Goal: Task Accomplishment & Management: Use online tool/utility

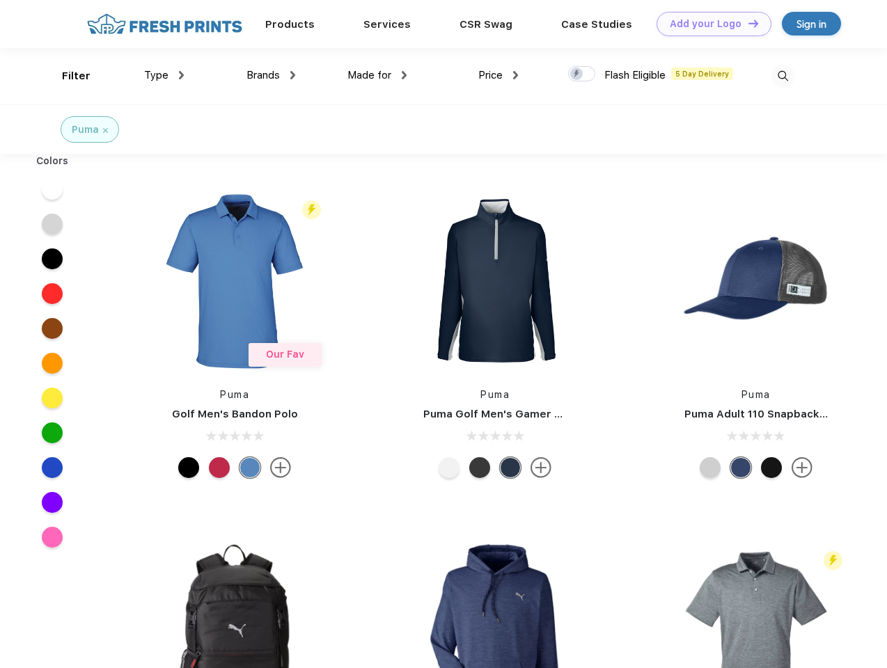
scroll to position [1, 0]
click at [709, 24] on link "Add your Logo Design Tool" at bounding box center [713, 24] width 115 height 24
click at [0, 0] on div "Design Tool" at bounding box center [0, 0] width 0 height 0
click at [747, 23] on link "Add your Logo Design Tool" at bounding box center [713, 24] width 115 height 24
click at [67, 76] on div "Filter" at bounding box center [76, 76] width 29 height 16
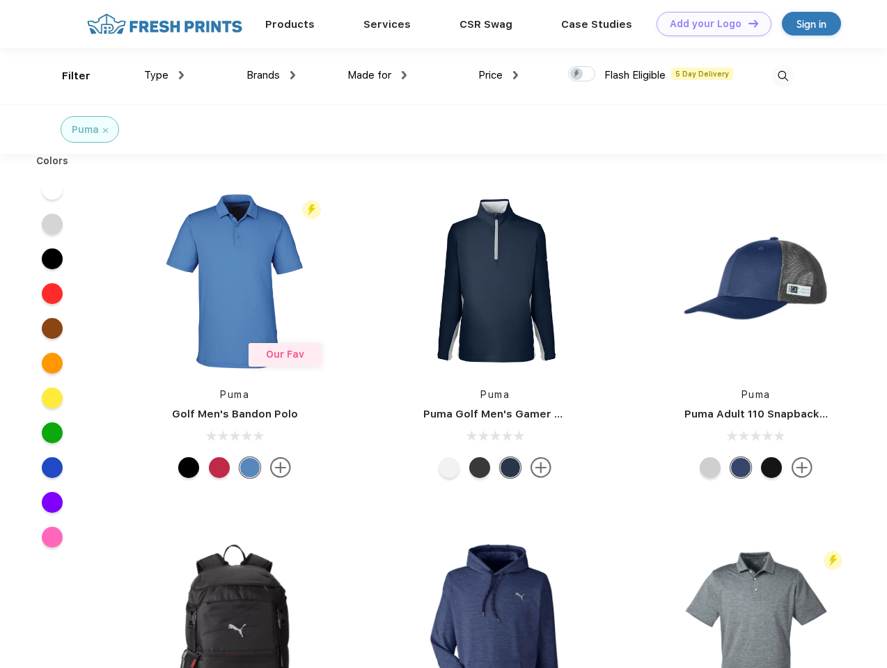
click at [164, 75] on span "Type" at bounding box center [156, 75] width 24 height 13
click at [271, 75] on span "Brands" at bounding box center [262, 75] width 33 height 13
click at [377, 75] on span "Made for" at bounding box center [369, 75] width 44 height 13
click at [498, 75] on span "Price" at bounding box center [490, 75] width 24 height 13
click at [582, 74] on div at bounding box center [581, 73] width 27 height 15
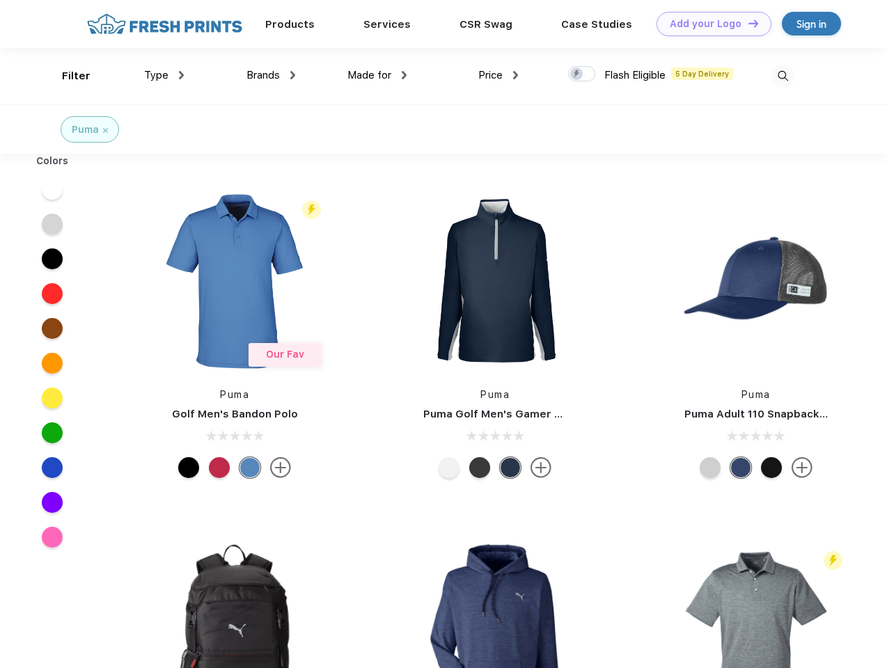
click at [577, 74] on input "checkbox" at bounding box center [572, 69] width 9 height 9
click at [782, 76] on img at bounding box center [782, 76] width 23 height 23
